Goal: Transaction & Acquisition: Purchase product/service

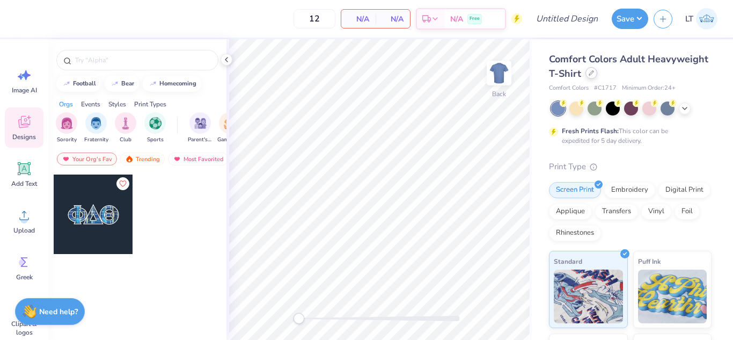
click at [597, 78] on div at bounding box center [592, 73] width 12 height 12
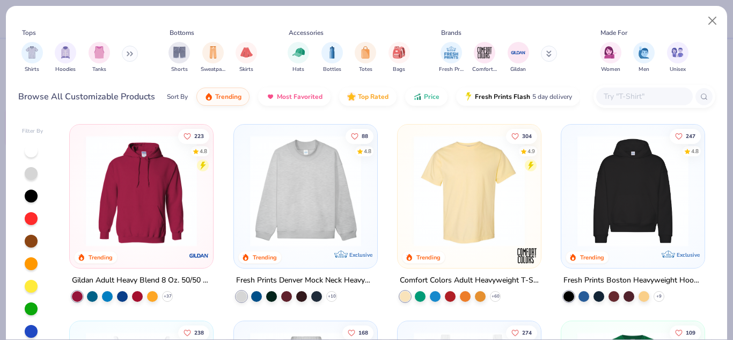
click at [311, 187] on img at bounding box center [306, 190] width 122 height 111
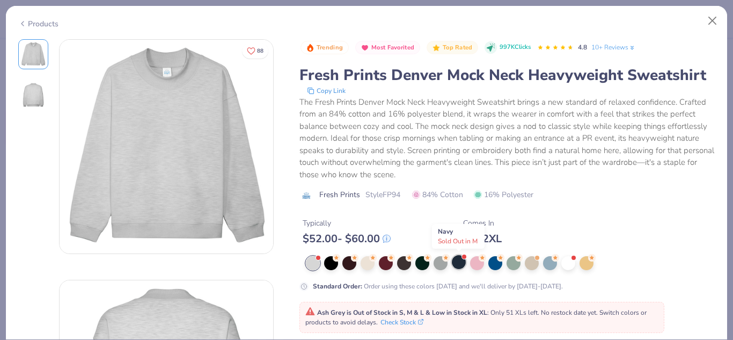
click at [455, 264] on div at bounding box center [459, 262] width 14 height 14
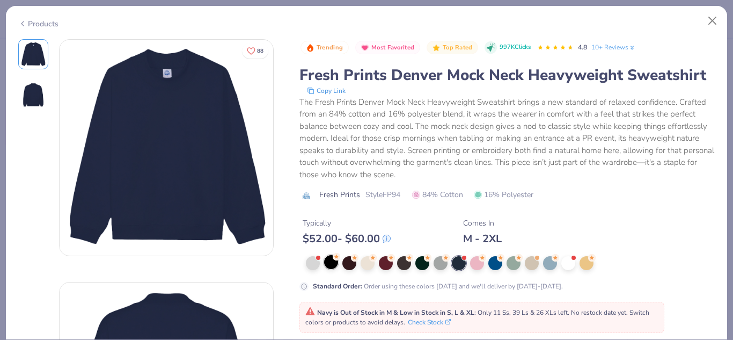
click at [333, 265] on div at bounding box center [331, 262] width 14 height 14
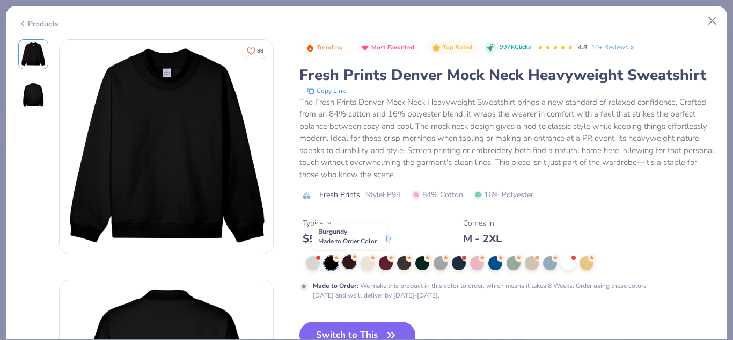
click at [348, 261] on div at bounding box center [349, 262] width 14 height 14
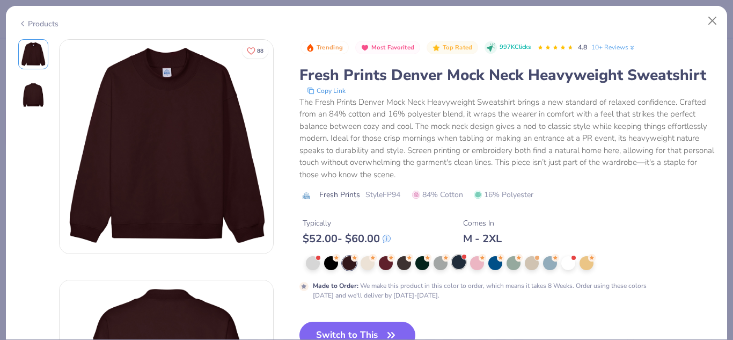
click at [457, 265] on div at bounding box center [459, 262] width 14 height 14
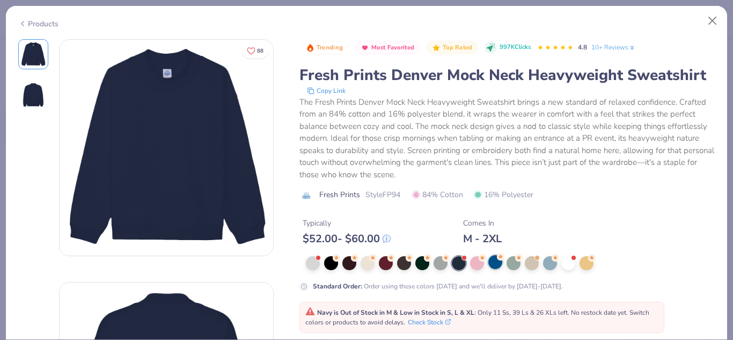
click at [500, 265] on div at bounding box center [495, 262] width 14 height 14
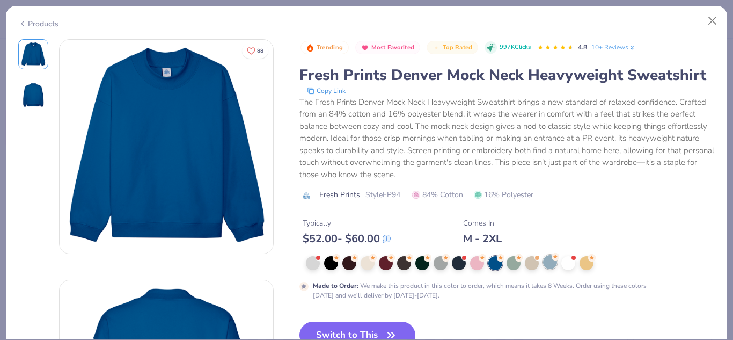
click at [553, 263] on div at bounding box center [550, 262] width 14 height 14
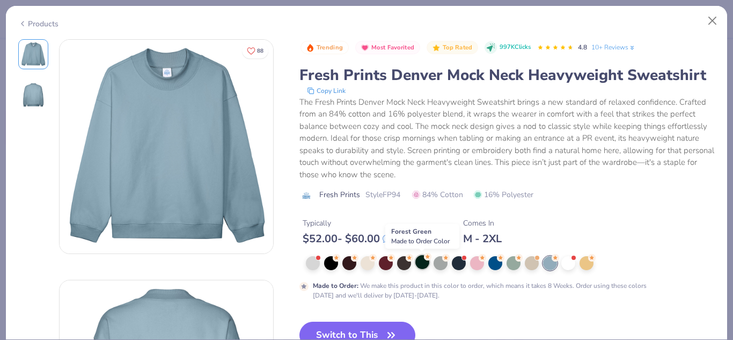
click at [422, 264] on div at bounding box center [422, 262] width 14 height 14
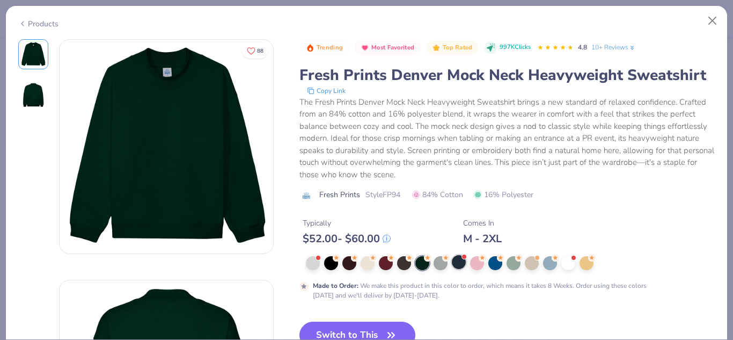
click at [452, 264] on div at bounding box center [459, 262] width 14 height 14
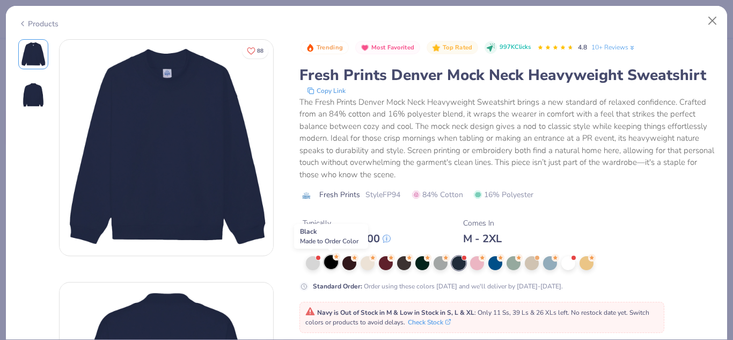
click at [335, 267] on div at bounding box center [331, 262] width 14 height 14
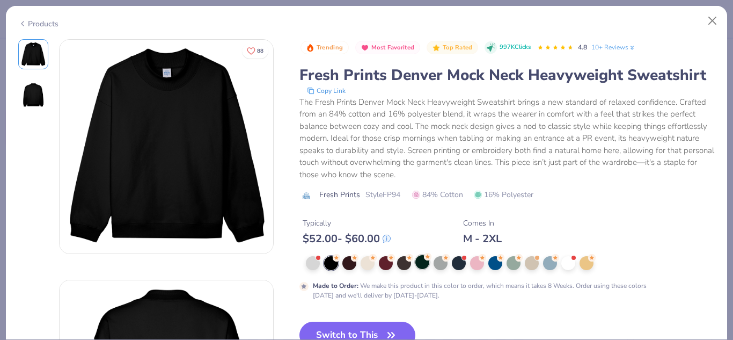
click at [424, 264] on div at bounding box center [422, 262] width 14 height 14
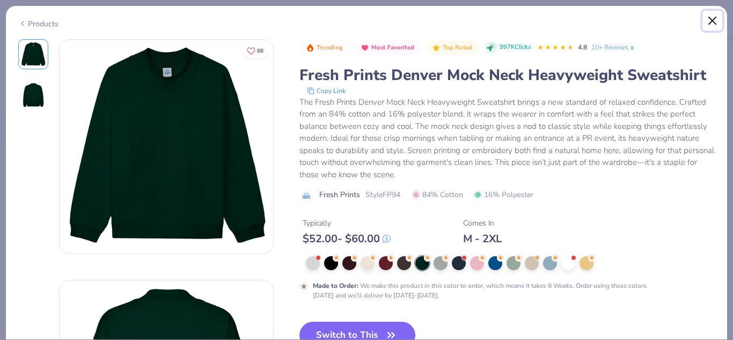
click at [711, 16] on button "Close" at bounding box center [713, 21] width 20 height 20
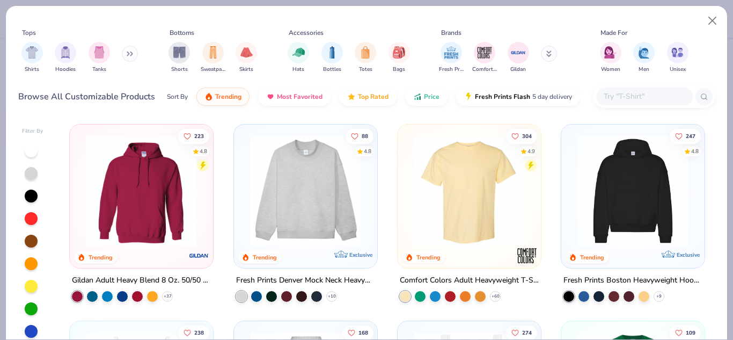
click at [539, 56] on div "Fresh Prints Comfort Colors Gildan" at bounding box center [504, 58] width 135 height 40
click at [545, 53] on button at bounding box center [549, 54] width 16 height 16
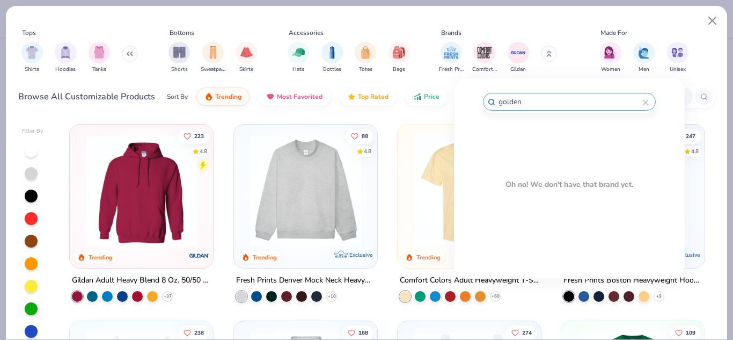
type input "golden"
